Goal: Task Accomplishment & Management: Complete application form

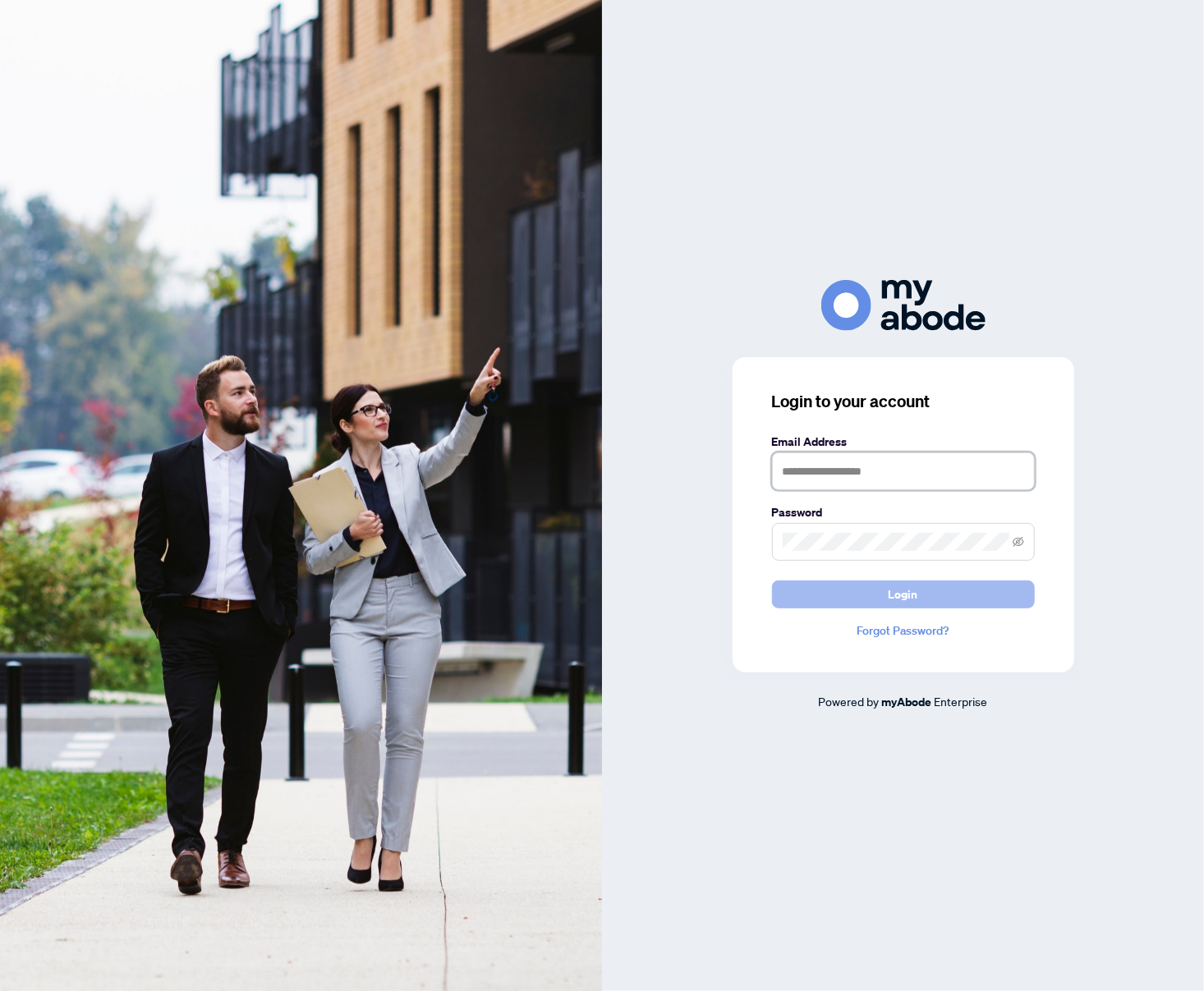
type input "**********"
click at [1002, 584] on button "Login" at bounding box center [902, 594] width 262 height 28
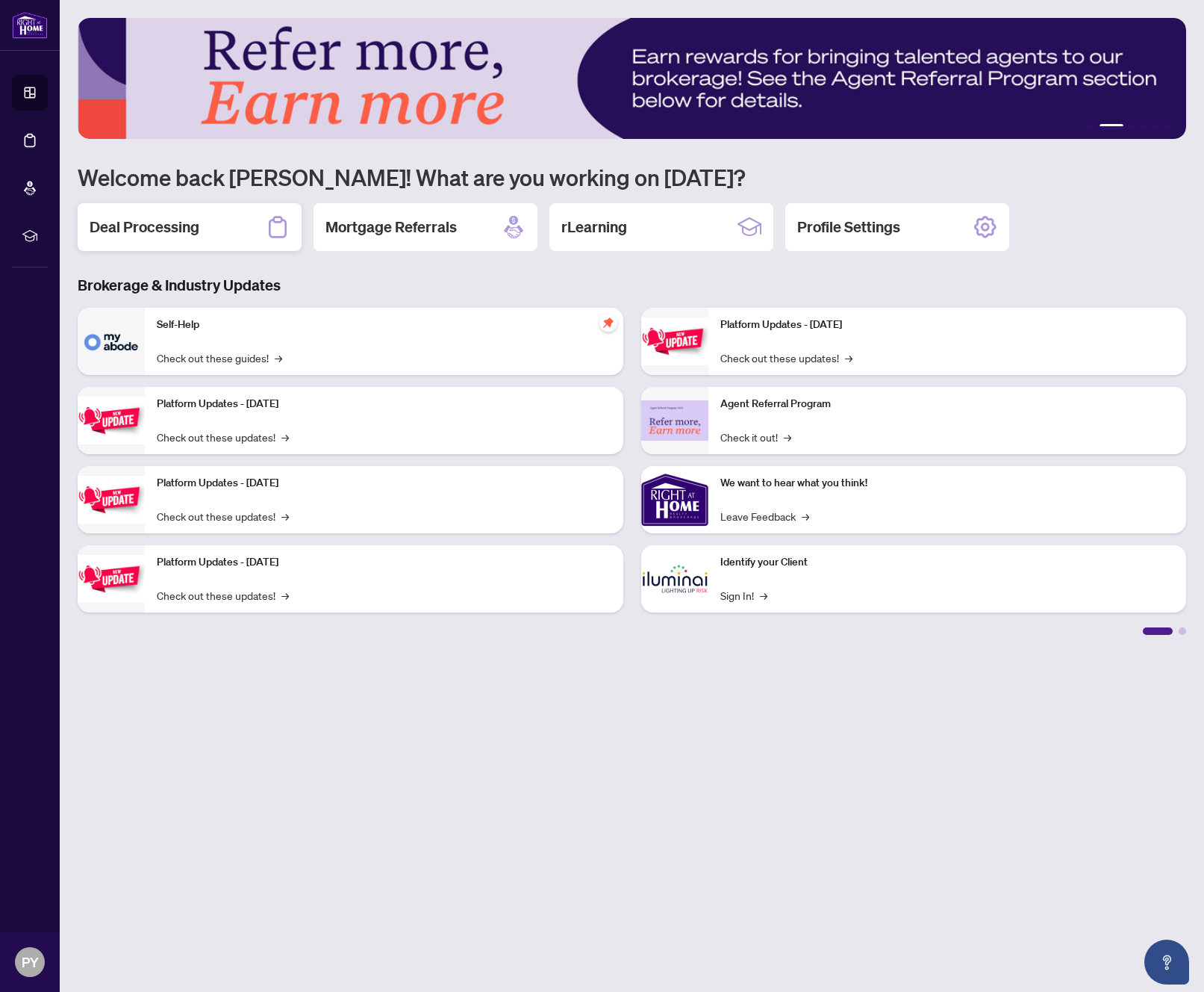
click at [217, 232] on div "Deal Processing" at bounding box center [190, 226] width 224 height 48
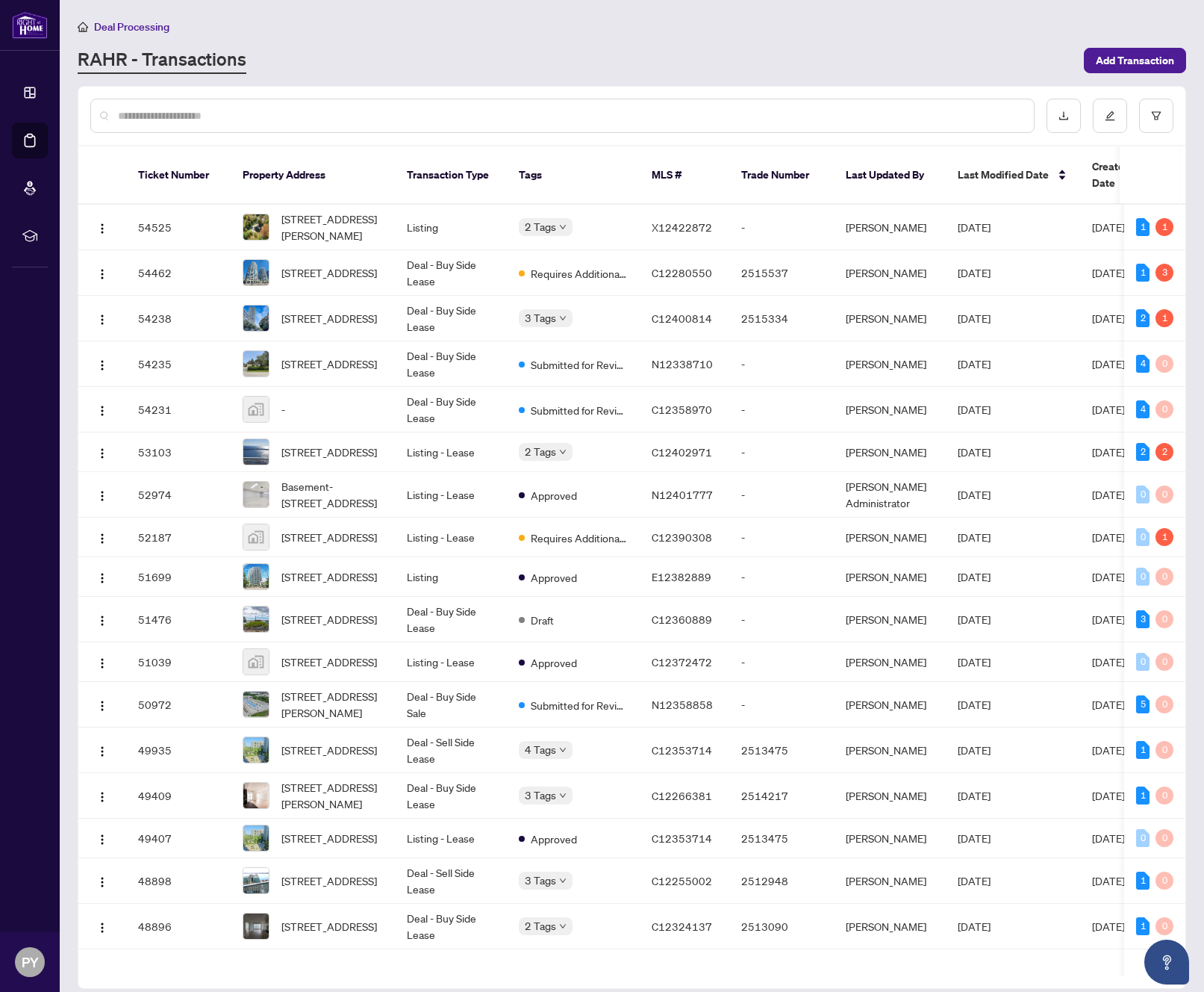
click at [326, 109] on input "text" at bounding box center [570, 115] width 904 height 17
click at [315, 264] on span "[STREET_ADDRESS]" at bounding box center [329, 272] width 95 height 17
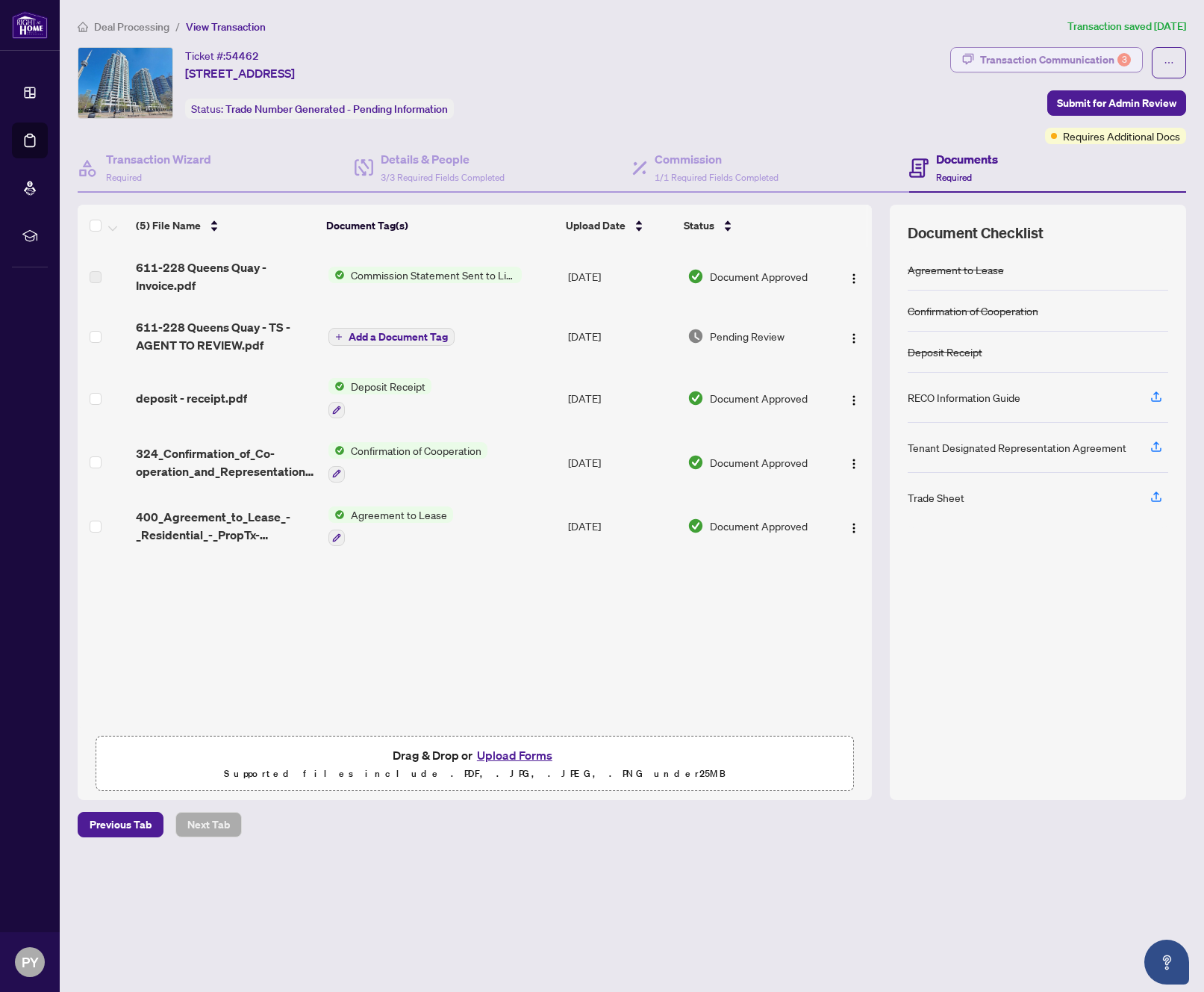
click at [1043, 66] on div "Transaction Communication 3" at bounding box center [1055, 59] width 151 height 24
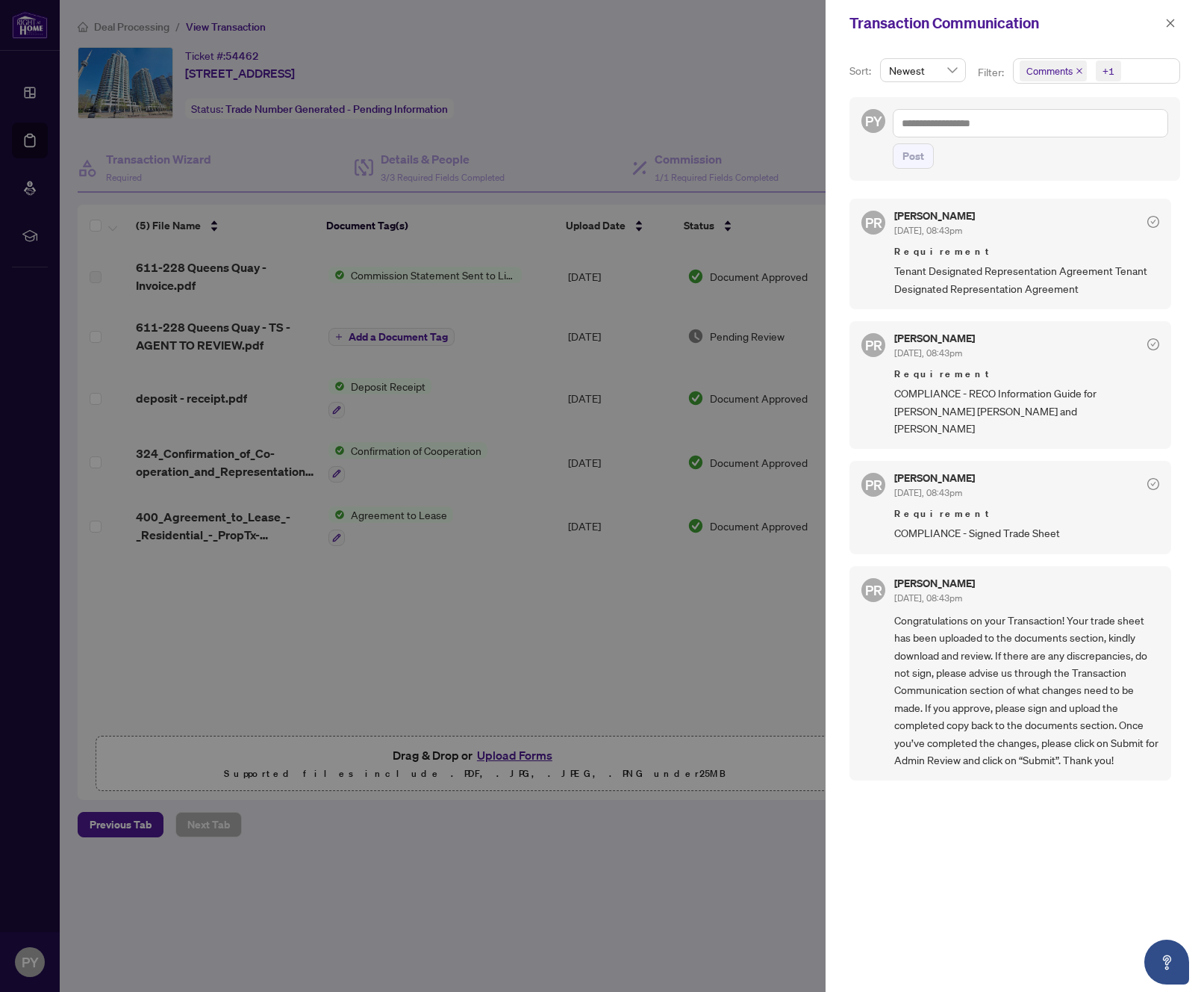
drag, startPoint x: 1166, startPoint y: 25, endPoint x: 1097, endPoint y: 47, distance: 72.4
click at [1166, 24] on icon "close" at bounding box center [1171, 24] width 10 height 10
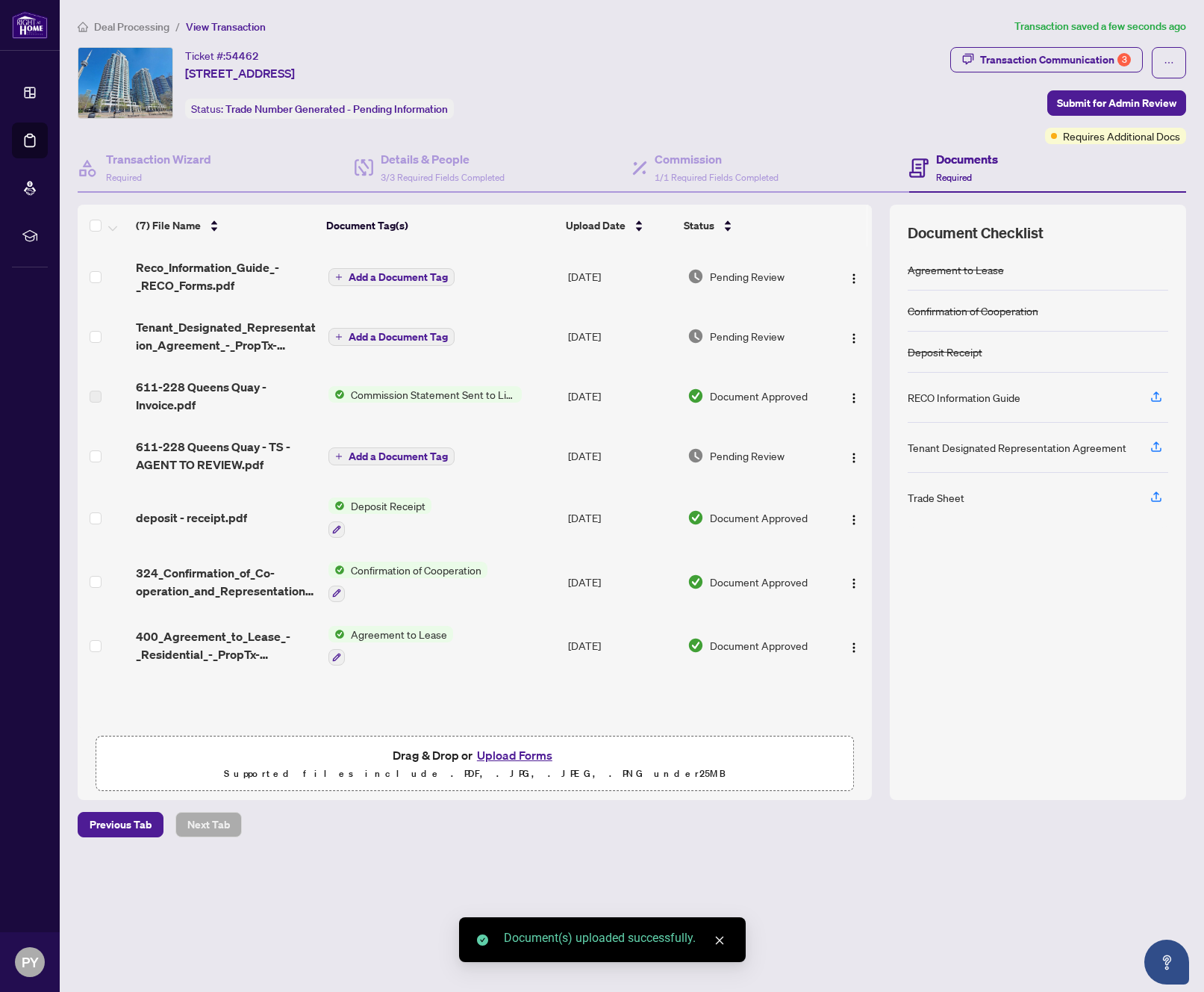
click at [354, 460] on span "Add a Document Tag" at bounding box center [398, 456] width 100 height 10
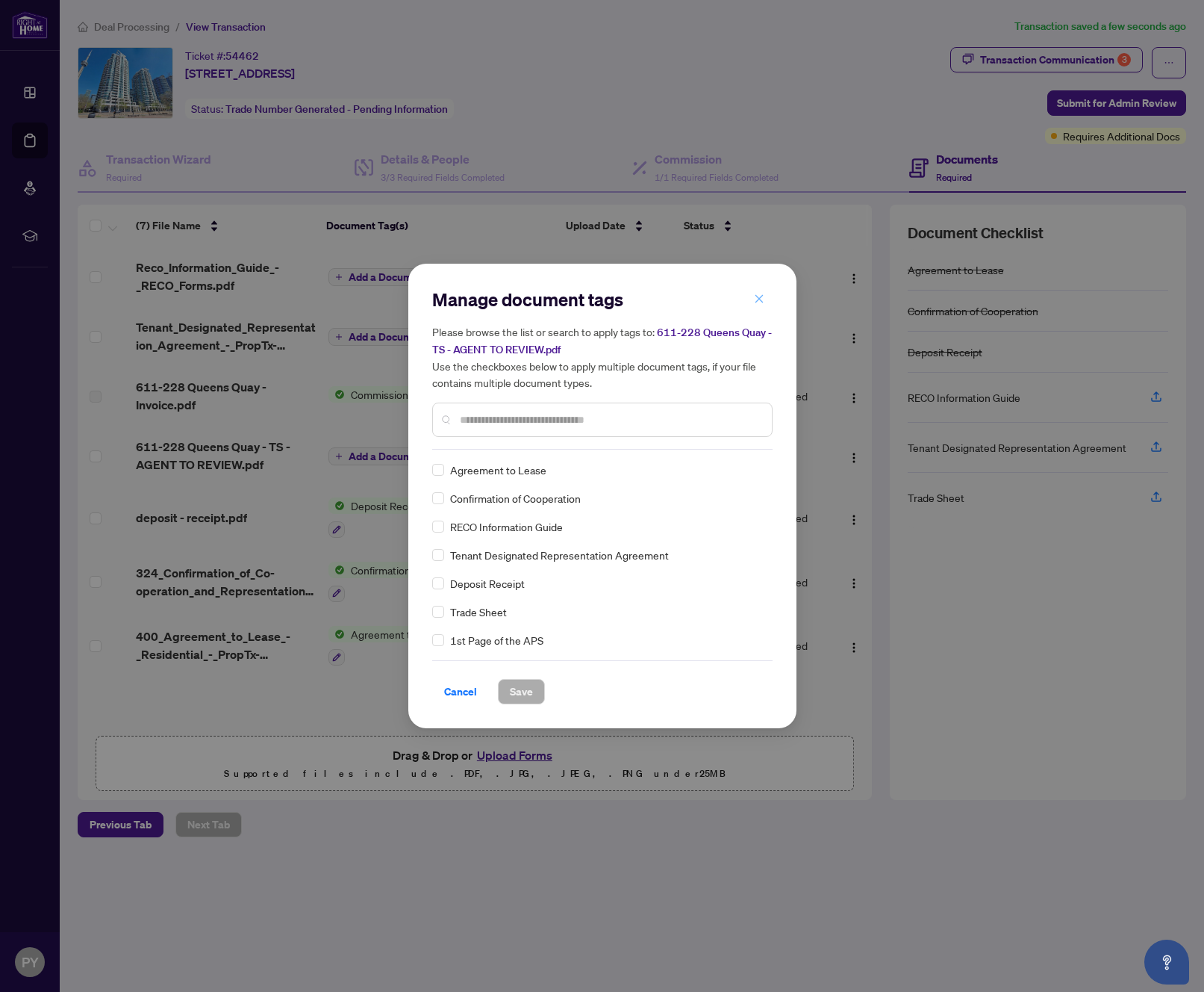
click at [762, 302] on icon "close" at bounding box center [759, 299] width 10 height 10
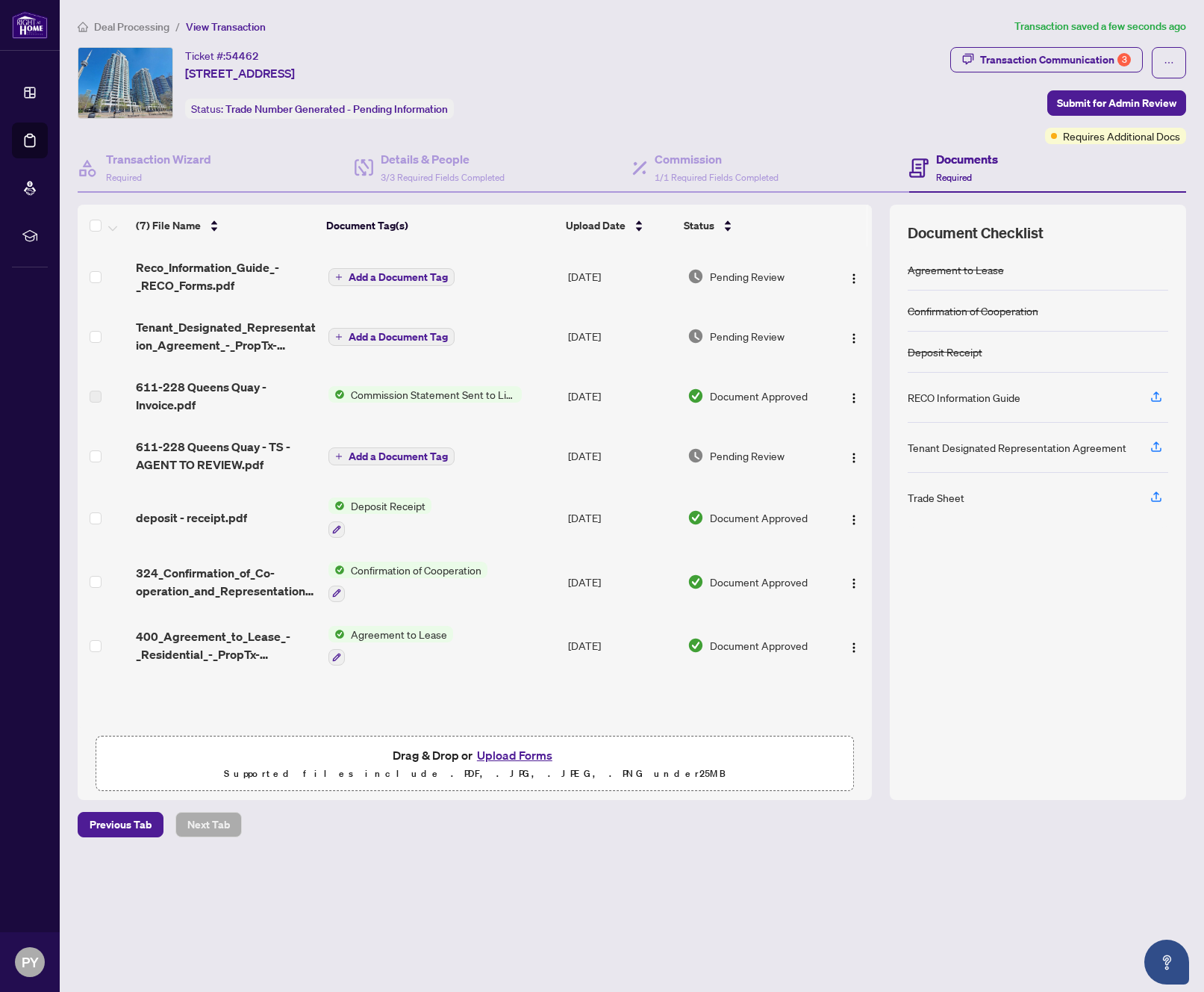
click at [370, 331] on span "Add a Document Tag" at bounding box center [398, 336] width 100 height 10
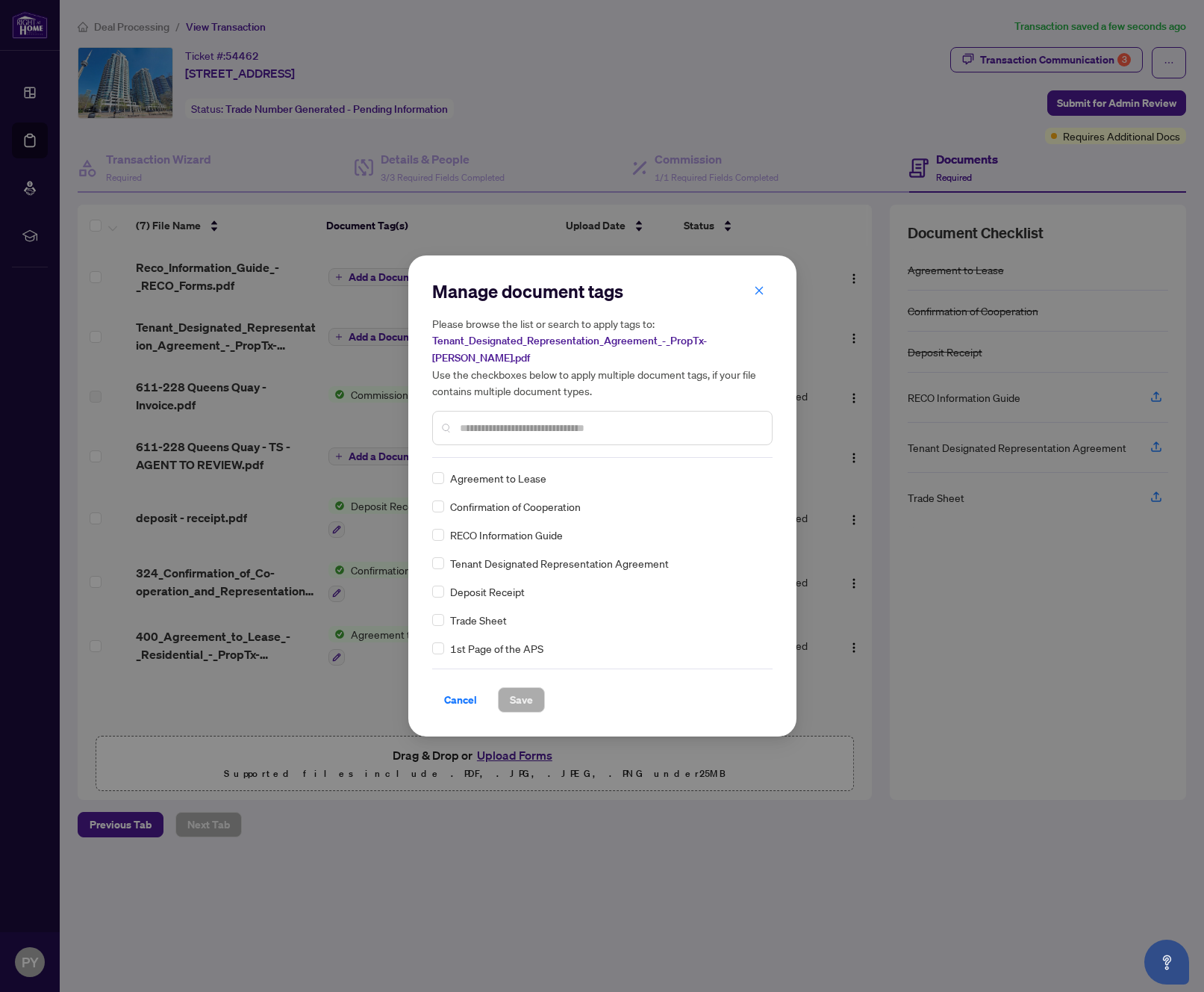
click at [530, 420] on input "text" at bounding box center [610, 427] width 301 height 17
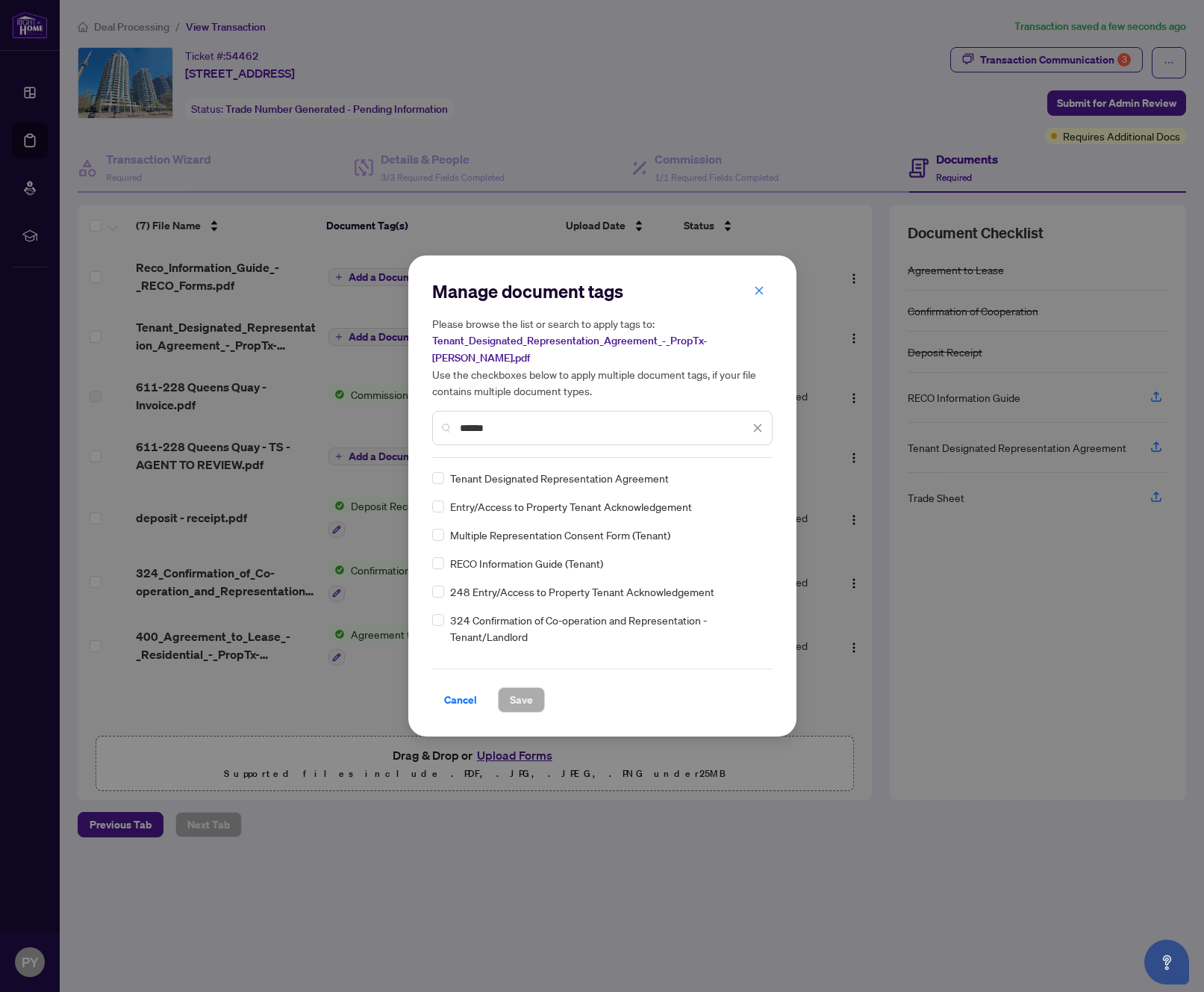
type input "******"
click at [512, 688] on span "Save" at bounding box center [522, 699] width 23 height 24
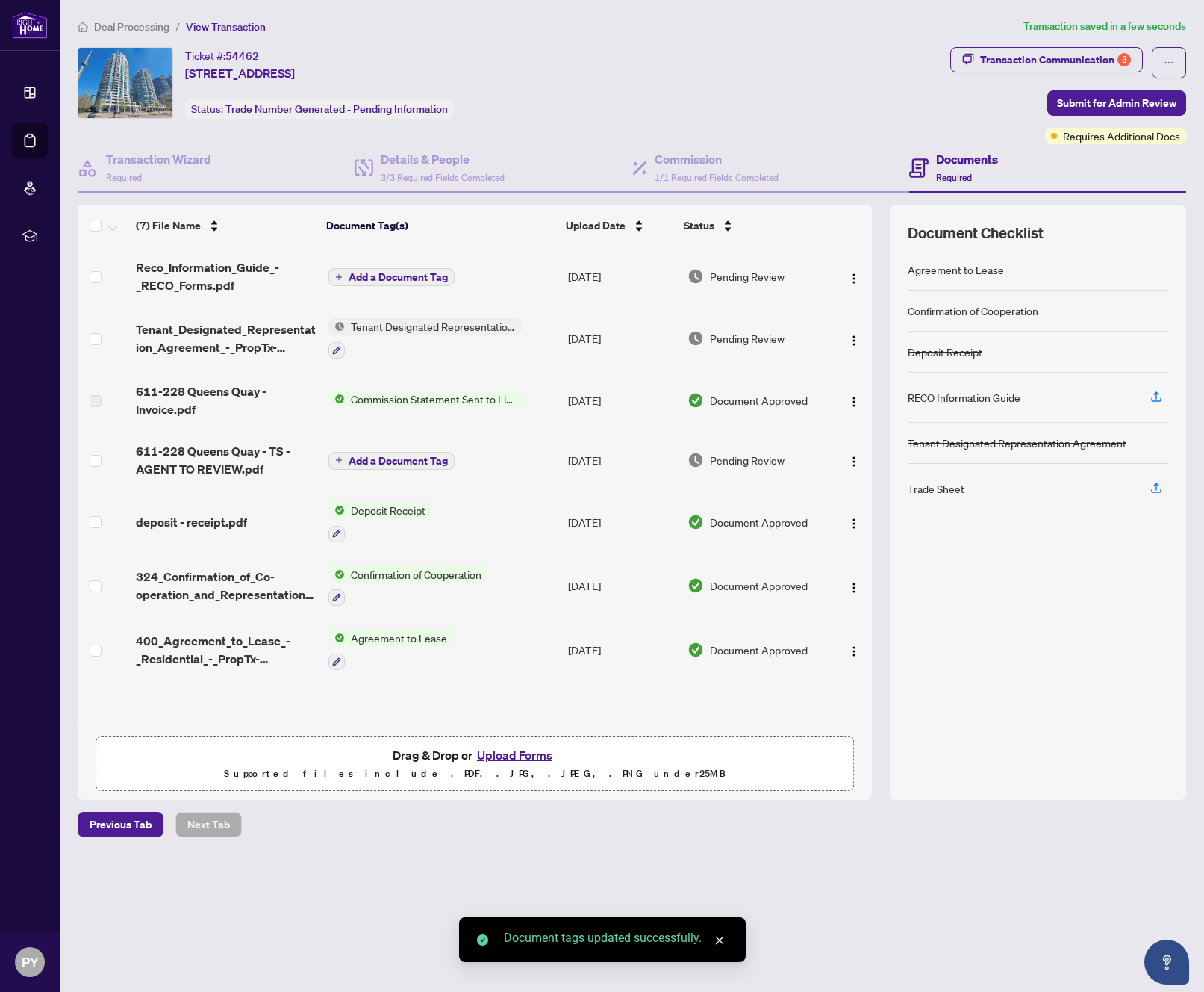
click at [760, 301] on td "Pending Review" at bounding box center [756, 276] width 149 height 59
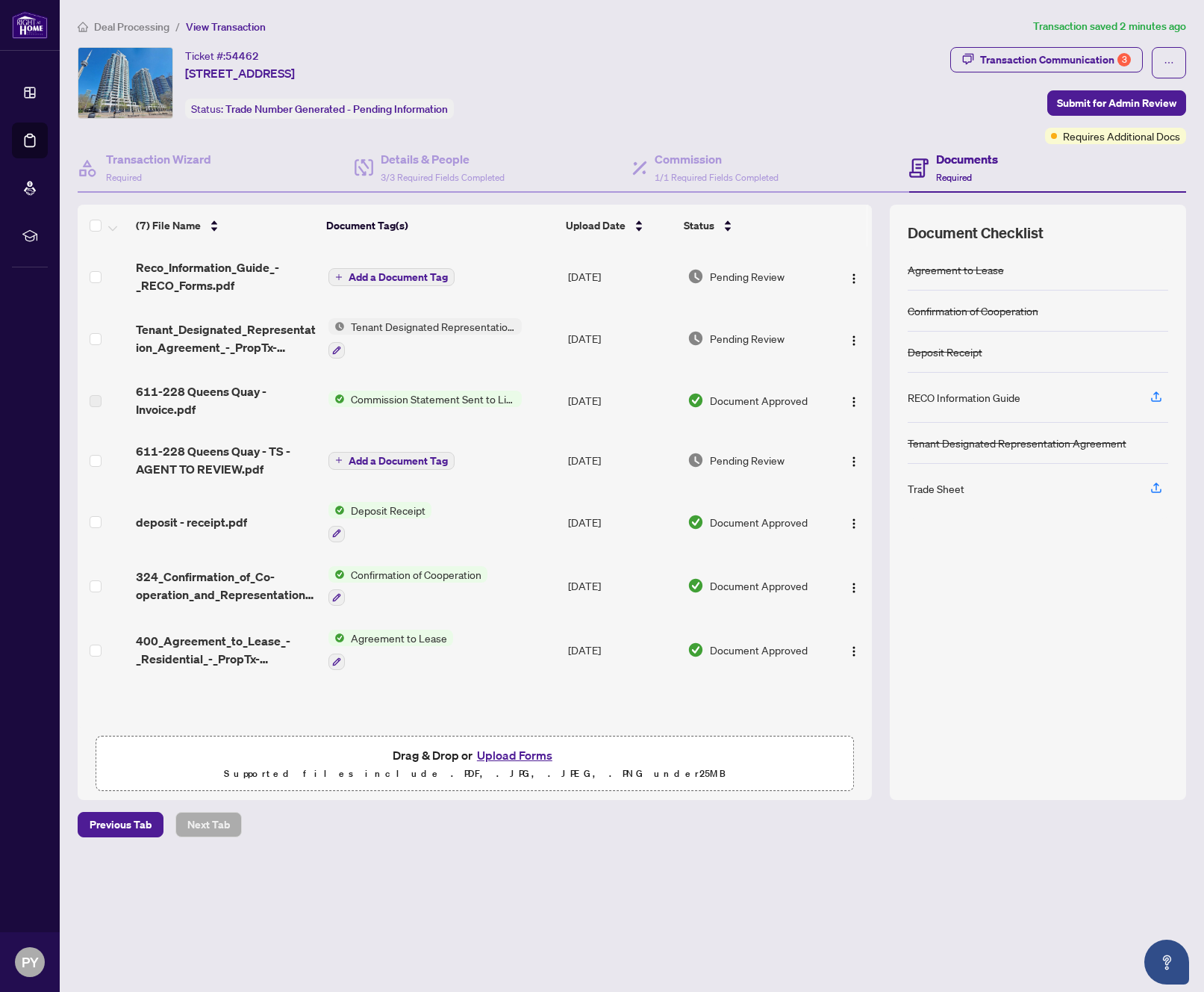
click at [396, 279] on span "Add a Document Tag" at bounding box center [398, 277] width 100 height 10
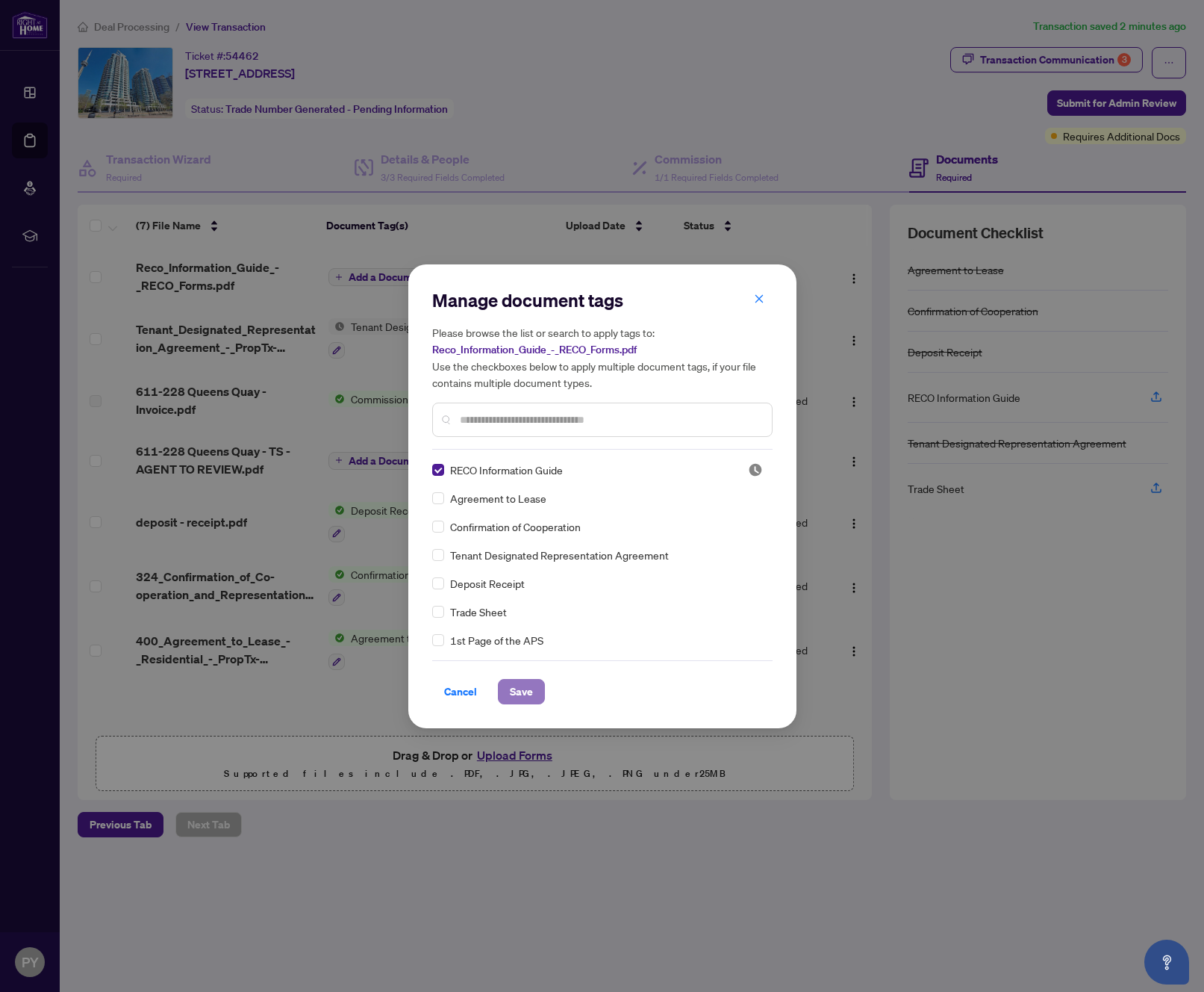
click at [518, 680] on button "Save" at bounding box center [522, 691] width 47 height 25
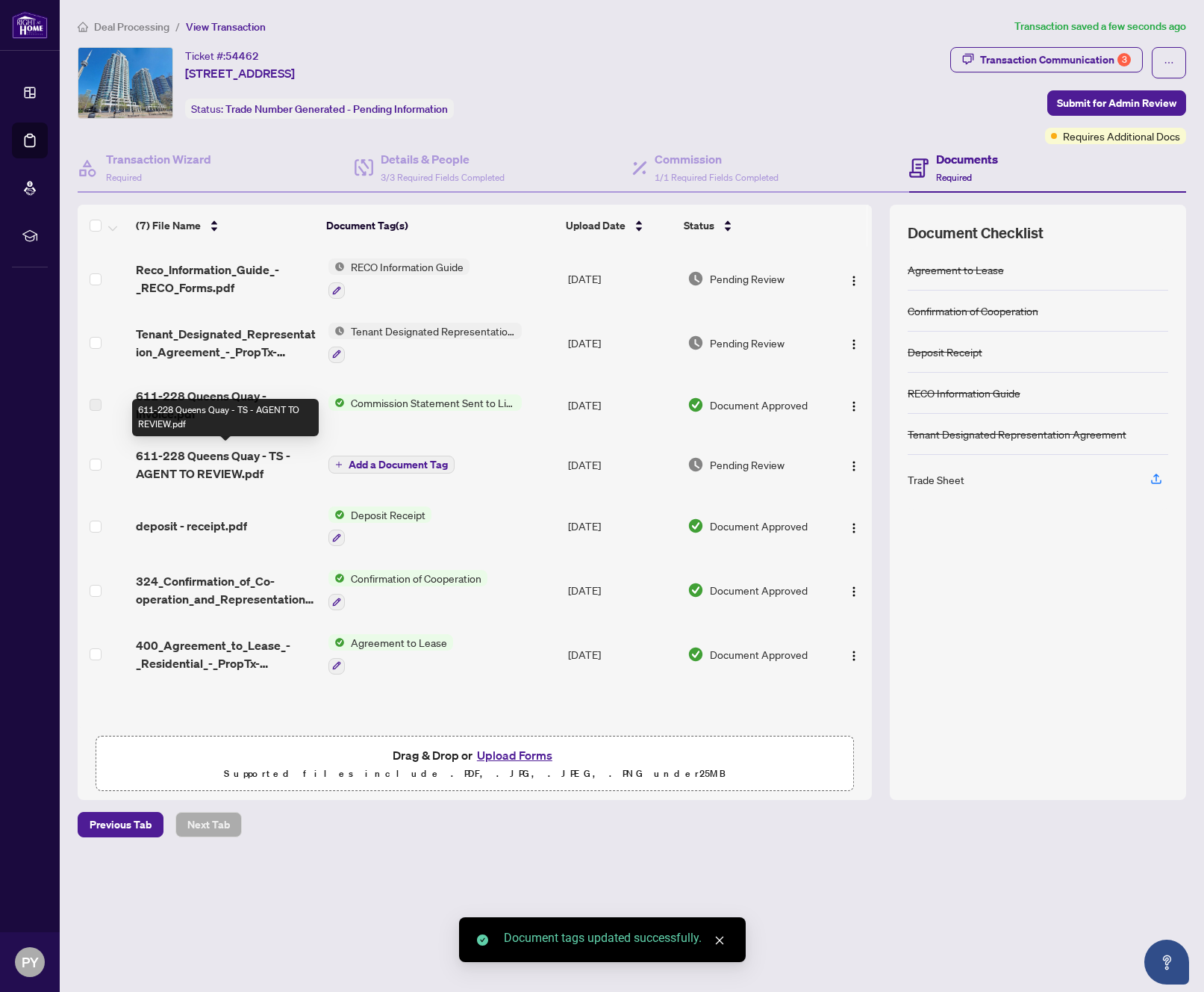
click at [199, 457] on span "611-228 Queens Quay - TS - AGENT TO REVIEW.pdf" at bounding box center [226, 464] width 180 height 36
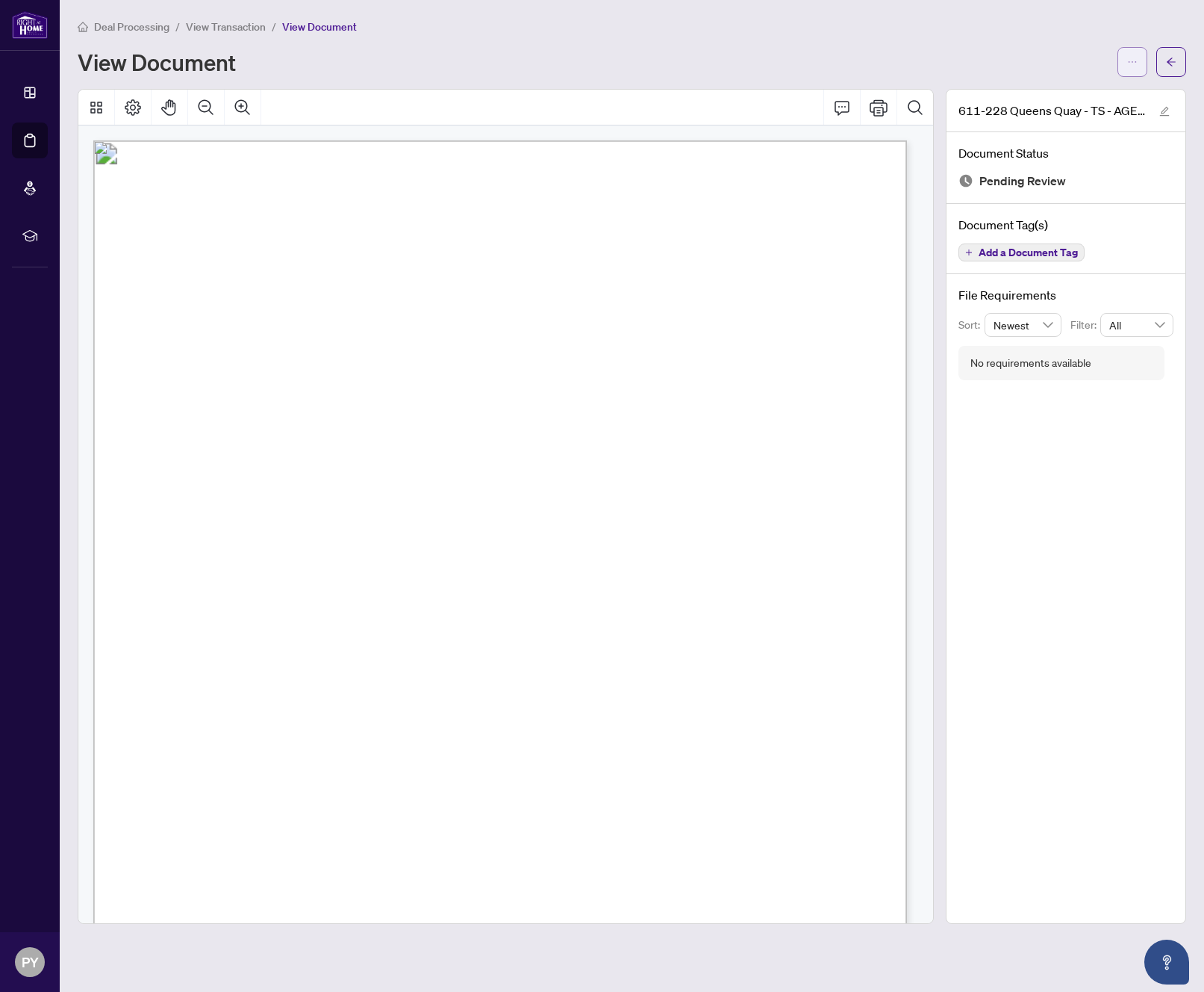
click at [1139, 59] on button "button" at bounding box center [1132, 62] width 30 height 30
click at [1104, 95] on span "Download" at bounding box center [1079, 94] width 114 height 17
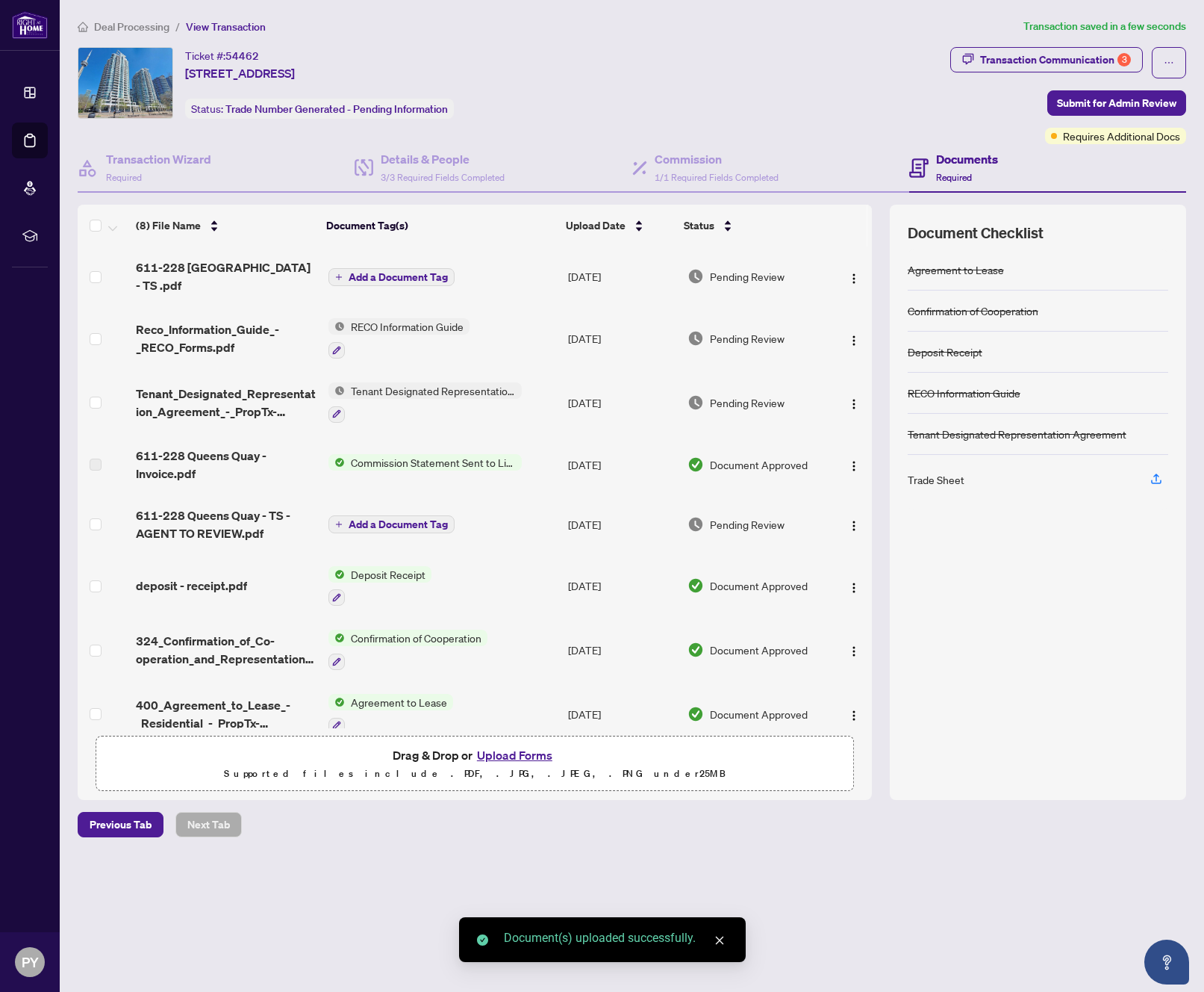
click at [375, 519] on span "Add a Document Tag" at bounding box center [398, 524] width 100 height 10
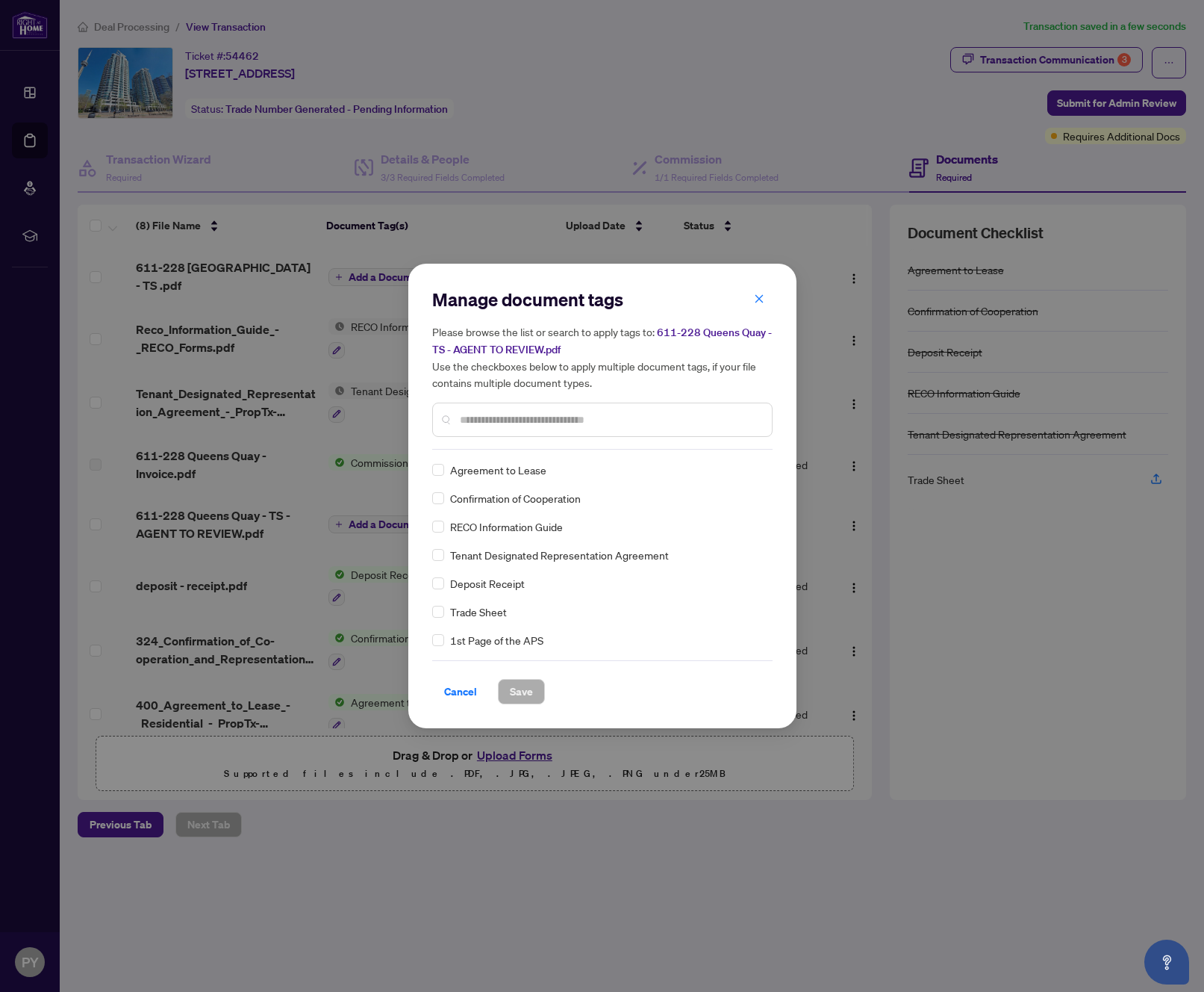
click at [493, 443] on div "Manage document tags Please browse the list or search to apply tags to: 611-228…" at bounding box center [603, 368] width 341 height 162
click at [502, 412] on input "text" at bounding box center [610, 420] width 301 height 17
type input "*****"
click at [528, 680] on span "Save" at bounding box center [522, 691] width 23 height 24
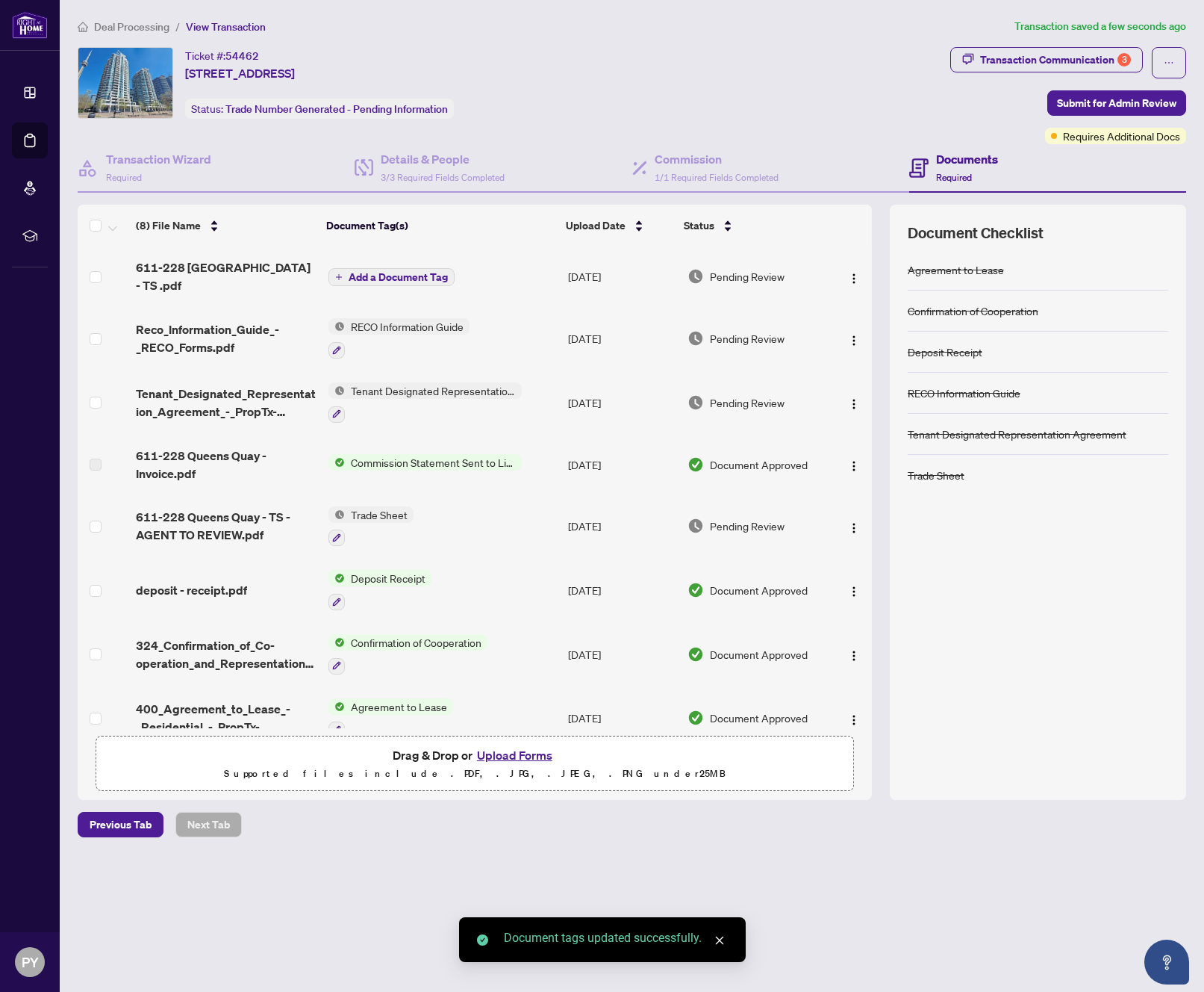
click at [1114, 100] on span "Submit for Admin Review" at bounding box center [1117, 102] width 120 height 24
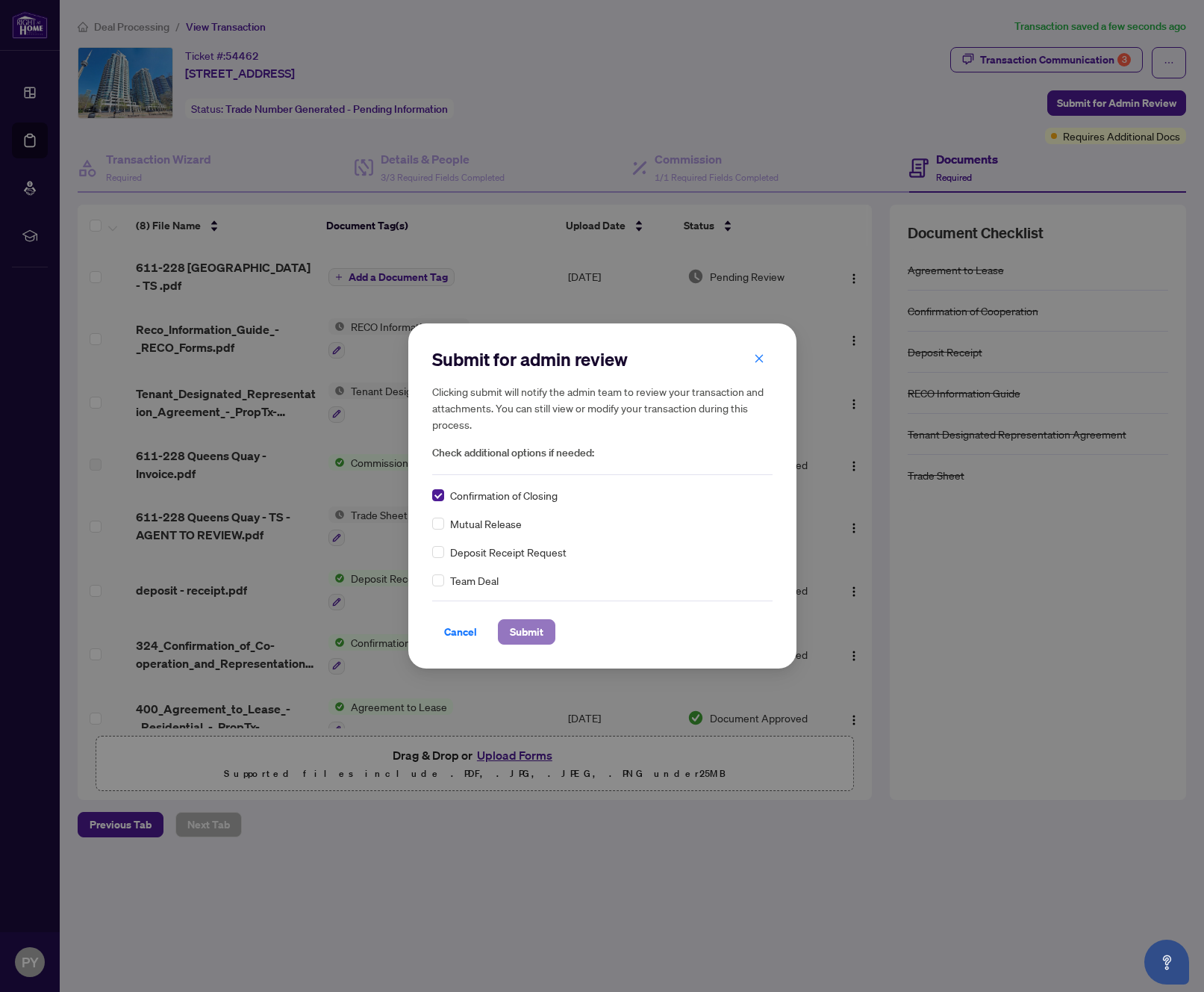
click at [530, 633] on span "Submit" at bounding box center [527, 631] width 33 height 24
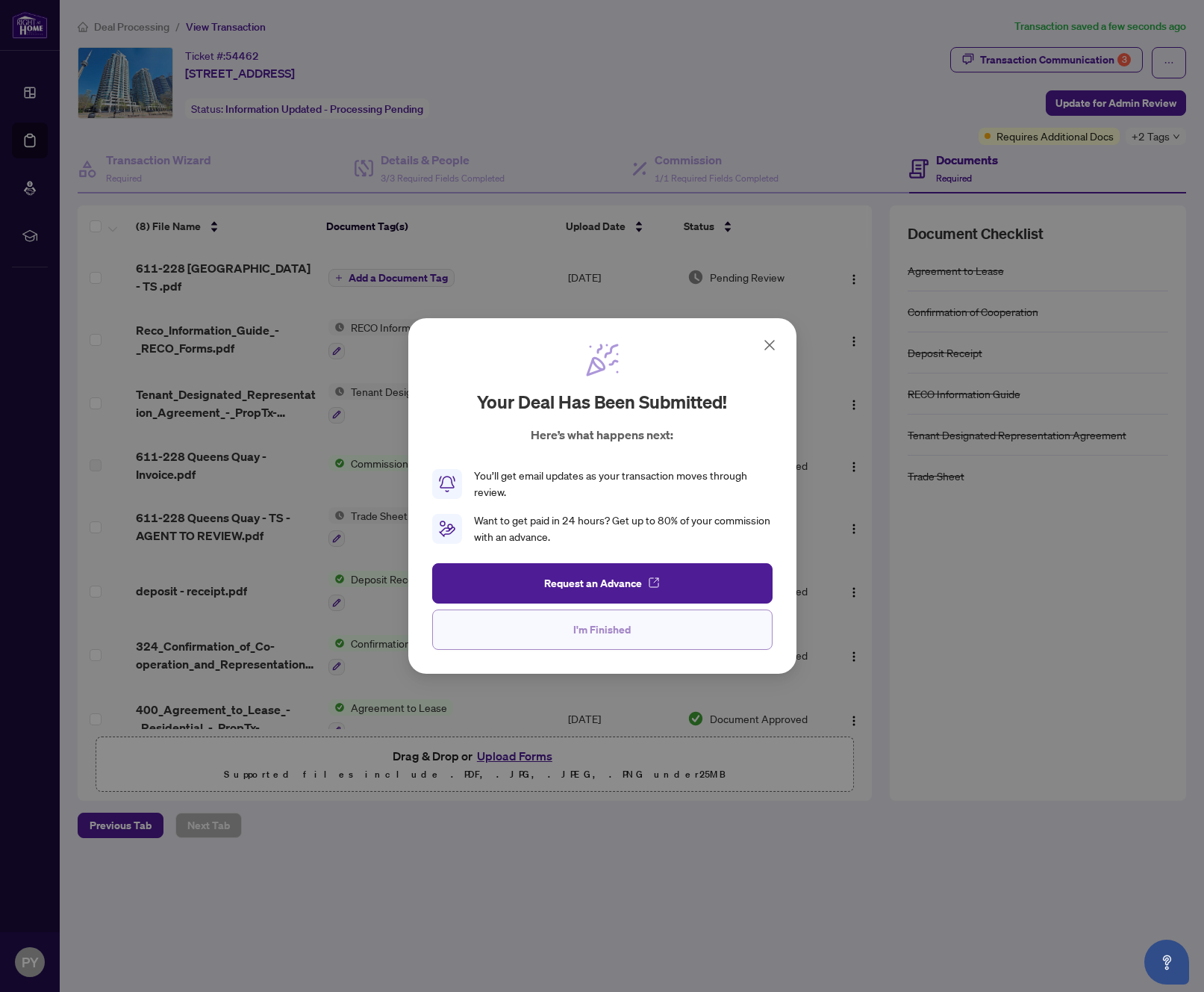
click at [700, 634] on button "I'm Finished" at bounding box center [603, 629] width 341 height 40
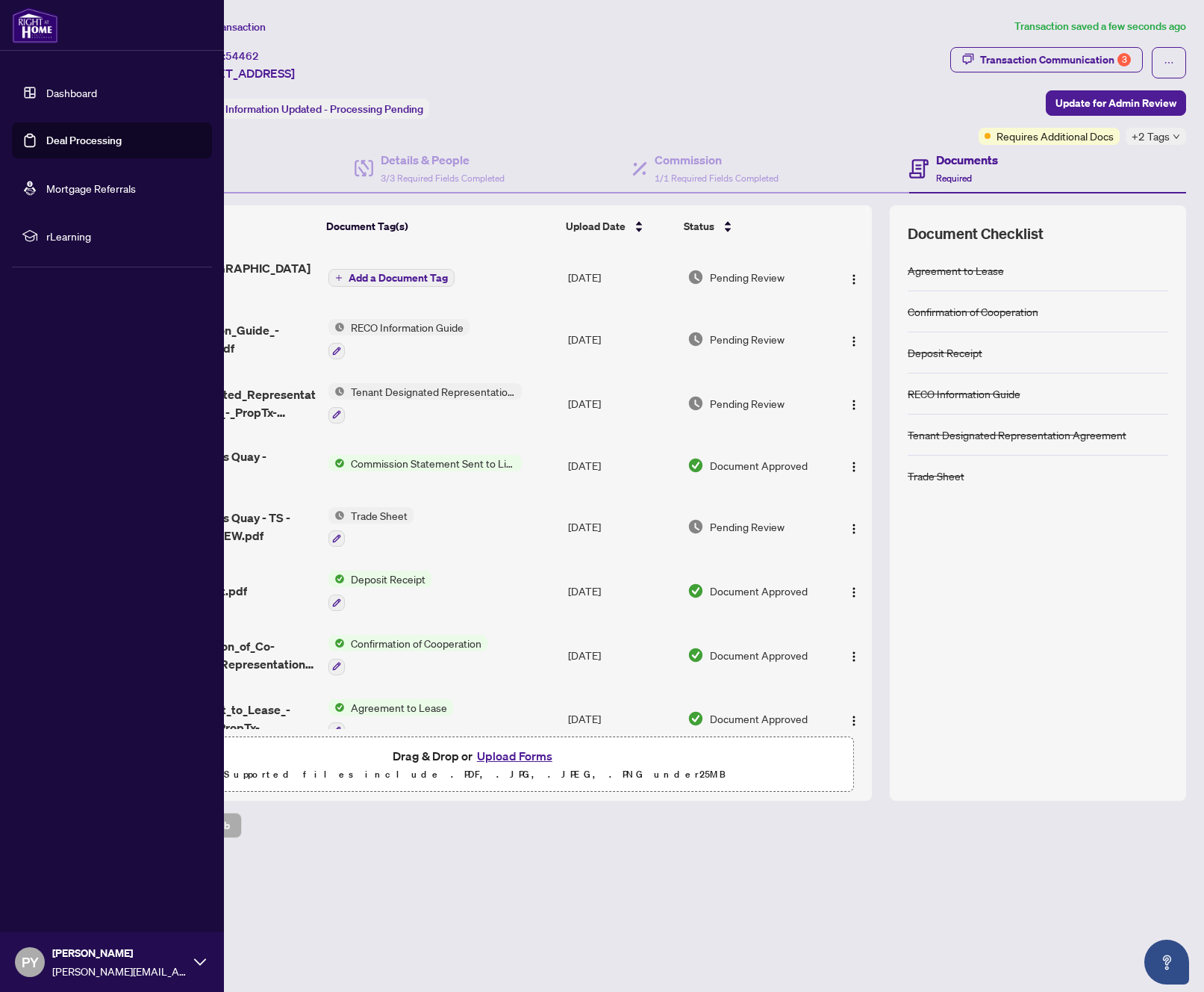
click at [25, 22] on img at bounding box center [35, 25] width 46 height 36
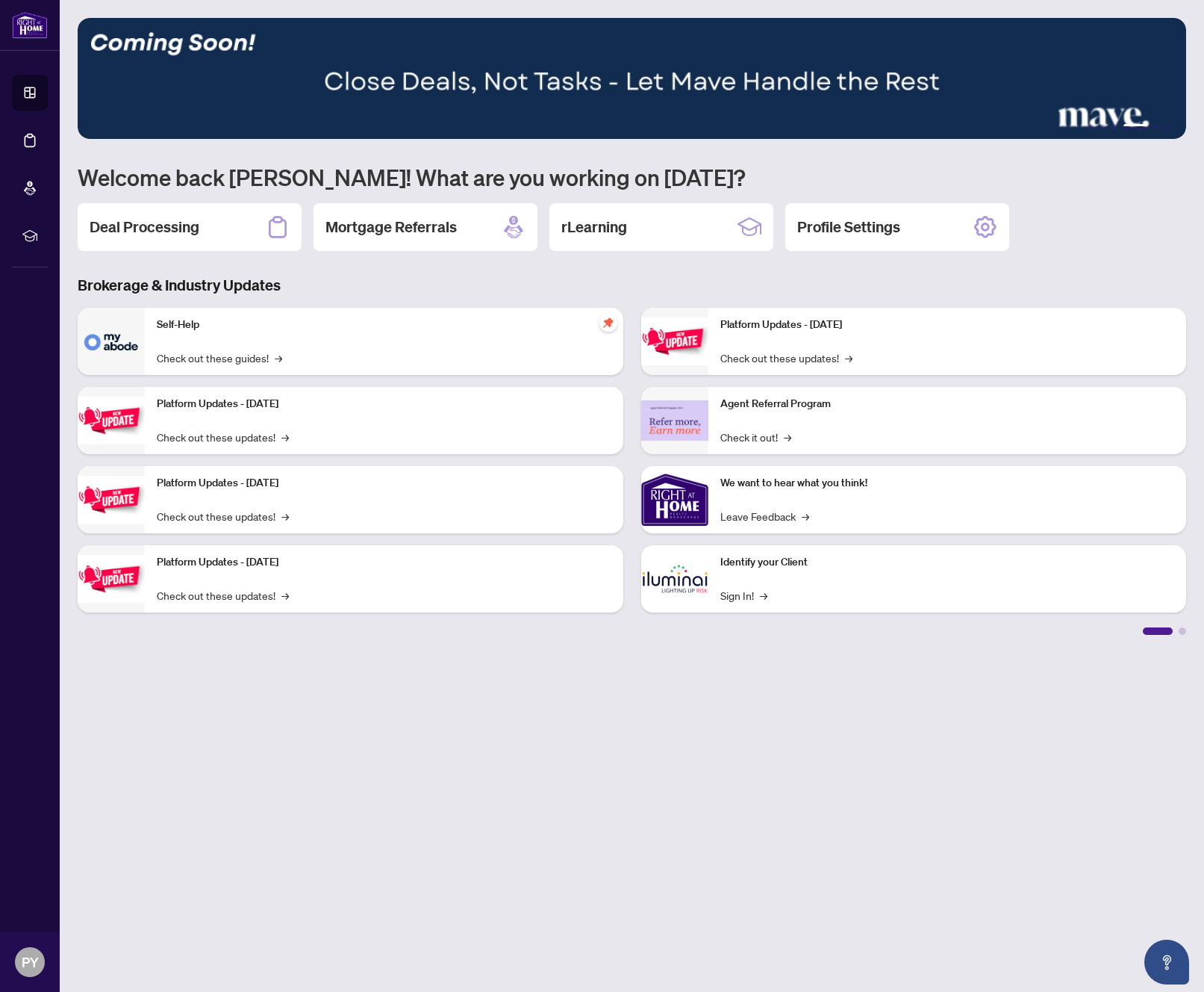
click at [649, 725] on main "1 2 3 4 5 6 Welcome back [PERSON_NAME]! What are you working on [DATE]? Deal Pr…" at bounding box center [632, 496] width 1145 height 992
drag, startPoint x: 927, startPoint y: 690, endPoint x: 884, endPoint y: 659, distance: 53.0
click at [925, 693] on main "1 2 3 4 5 6 Welcome back [PERSON_NAME]! What are you working on [DATE]? Deal Pr…" at bounding box center [632, 496] width 1145 height 992
click at [144, 240] on div "Deal Processing" at bounding box center [190, 226] width 224 height 48
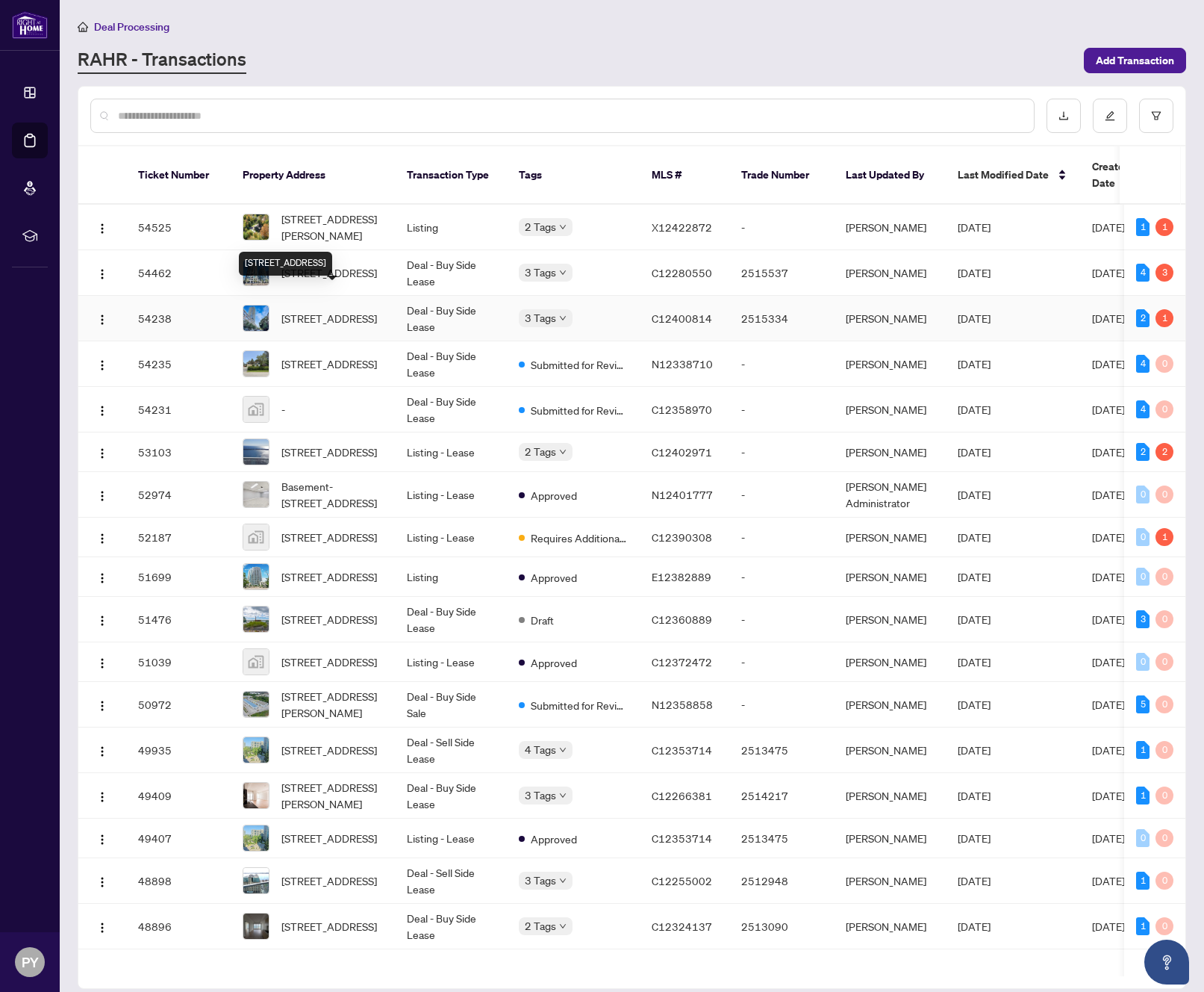
click at [316, 310] on span "[STREET_ADDRESS]" at bounding box center [329, 318] width 95 height 17
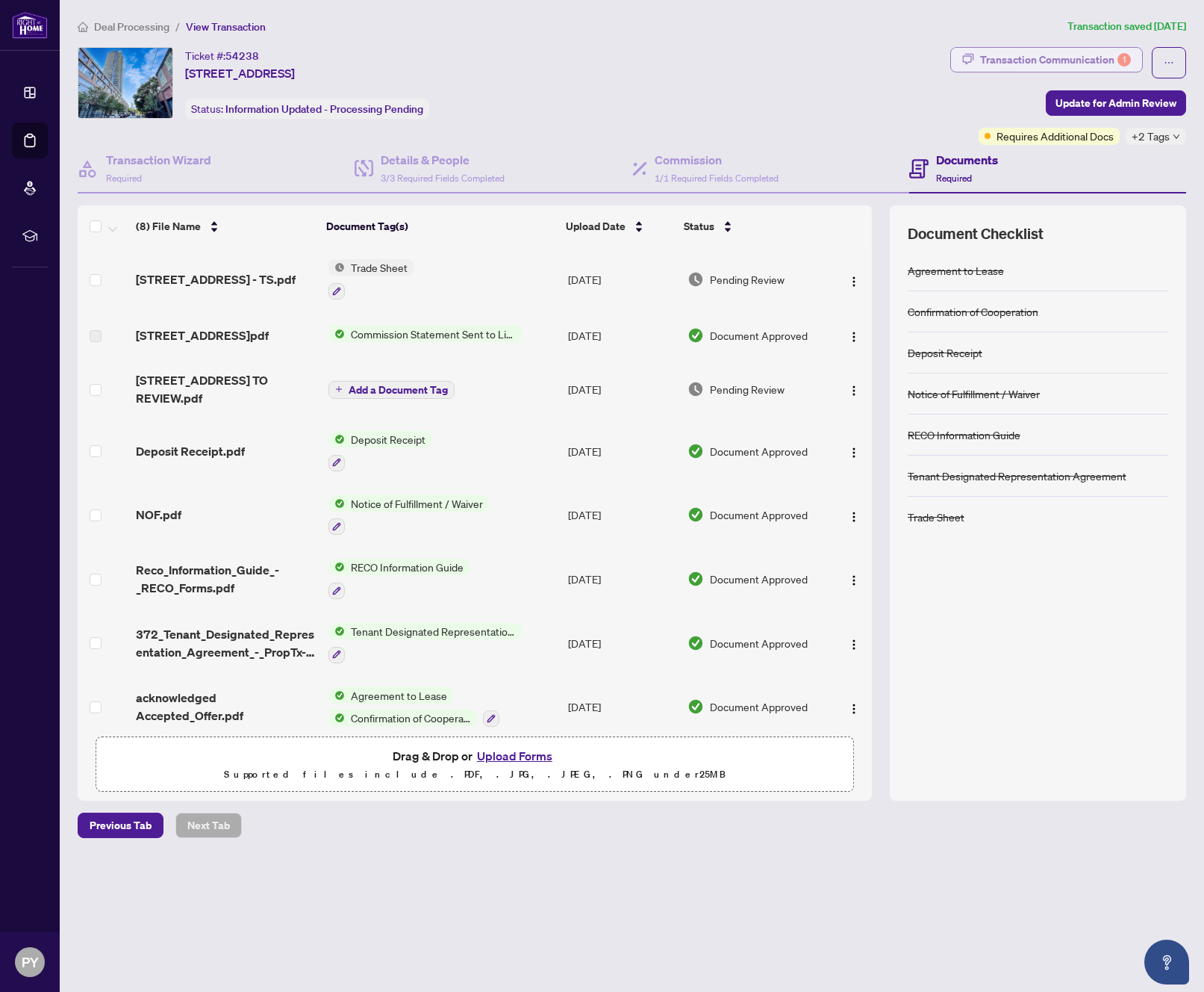
click at [1111, 57] on div "Transaction Communication 1" at bounding box center [1055, 59] width 151 height 24
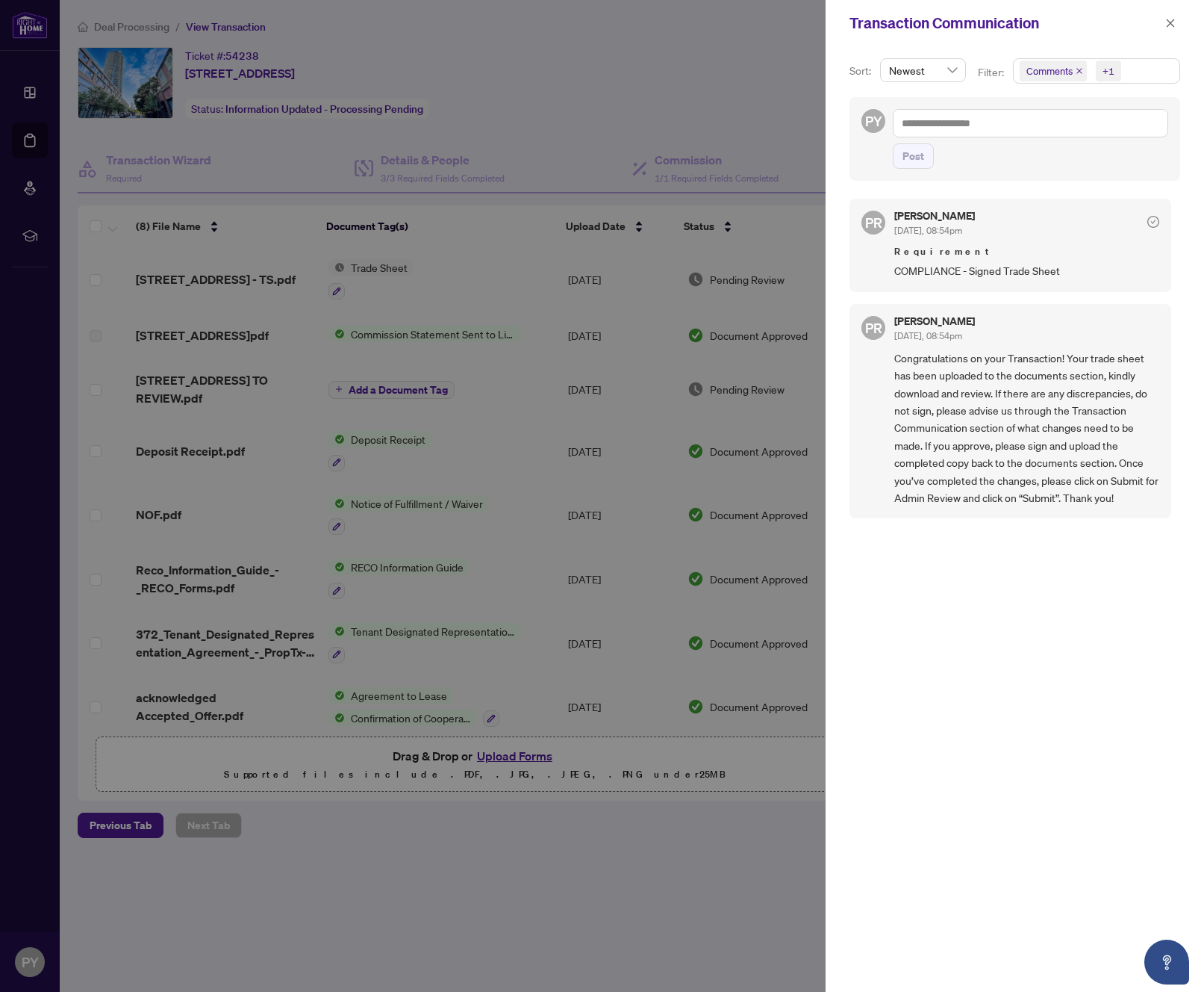
click at [200, 297] on div at bounding box center [602, 496] width 1204 height 992
click at [200, 286] on div at bounding box center [602, 496] width 1204 height 992
click at [621, 124] on div at bounding box center [602, 496] width 1204 height 992
click at [1169, 25] on icon "close" at bounding box center [1171, 24] width 10 height 10
